Goal: Task Accomplishment & Management: Use online tool/utility

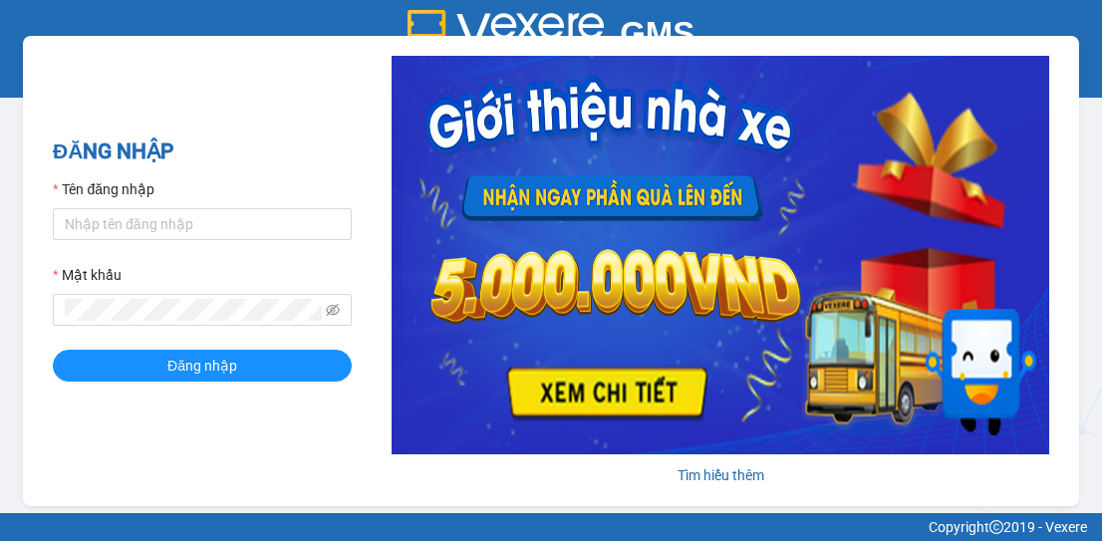
drag, startPoint x: 989, startPoint y: 141, endPoint x: -51, endPoint y: 268, distance: 1047.4
drag, startPoint x: -51, startPoint y: 268, endPoint x: 362, endPoint y: 240, distance: 413.6
click at [362, 240] on div "Tìm hiểu thêm" at bounding box center [701, 271] width 698 height 431
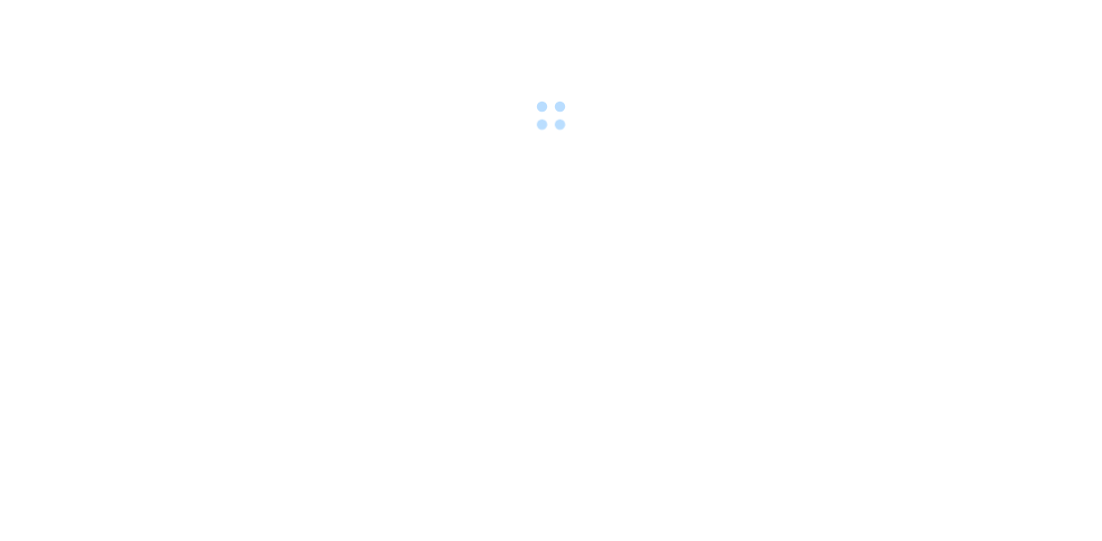
drag, startPoint x: 0, startPoint y: 0, endPoint x: 327, endPoint y: 104, distance: 343.0
click at [327, 104] on div at bounding box center [551, 69] width 1102 height 138
